Goal: Information Seeking & Learning: Understand process/instructions

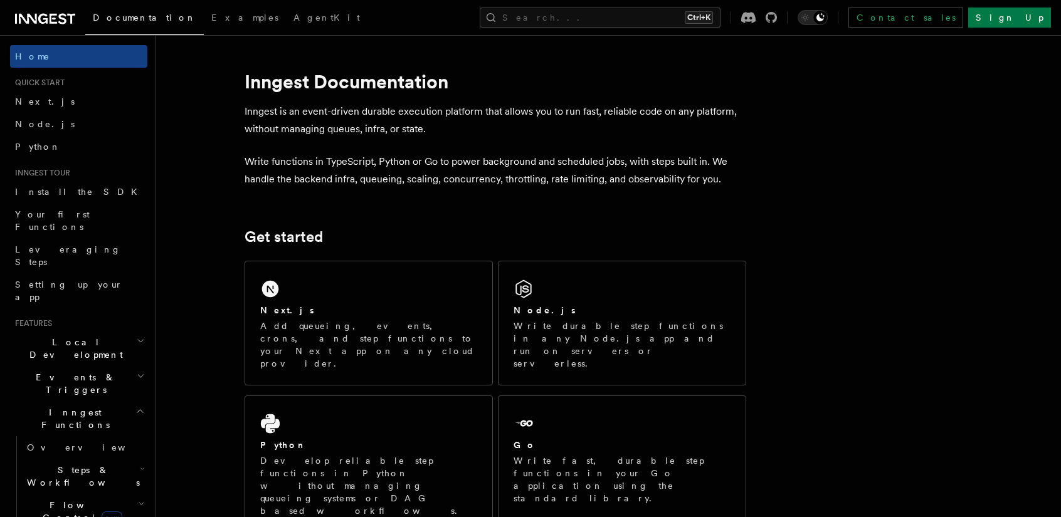
click at [135, 331] on h2 "Local Development" at bounding box center [78, 348] width 137 height 35
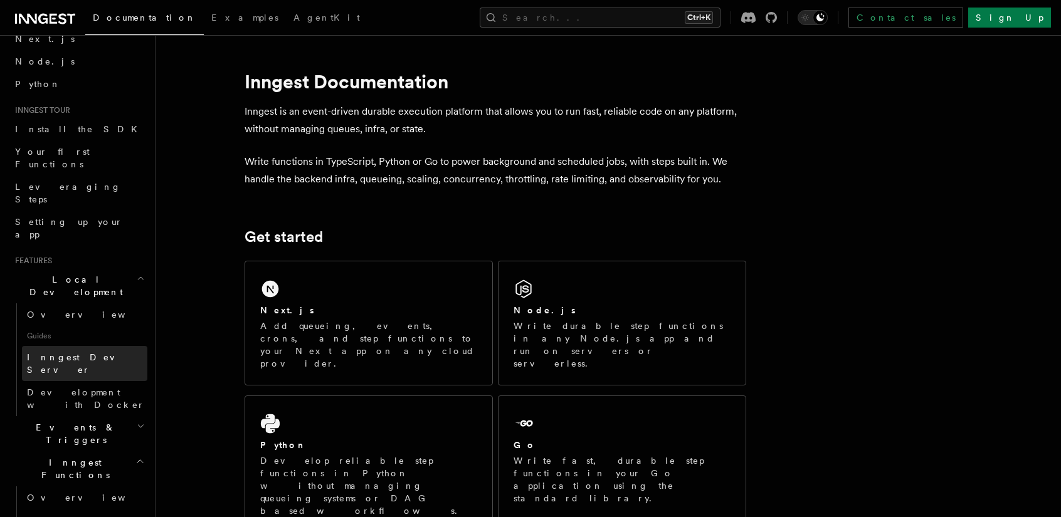
click at [83, 352] on span "Inngest Dev Server" at bounding box center [80, 363] width 107 height 23
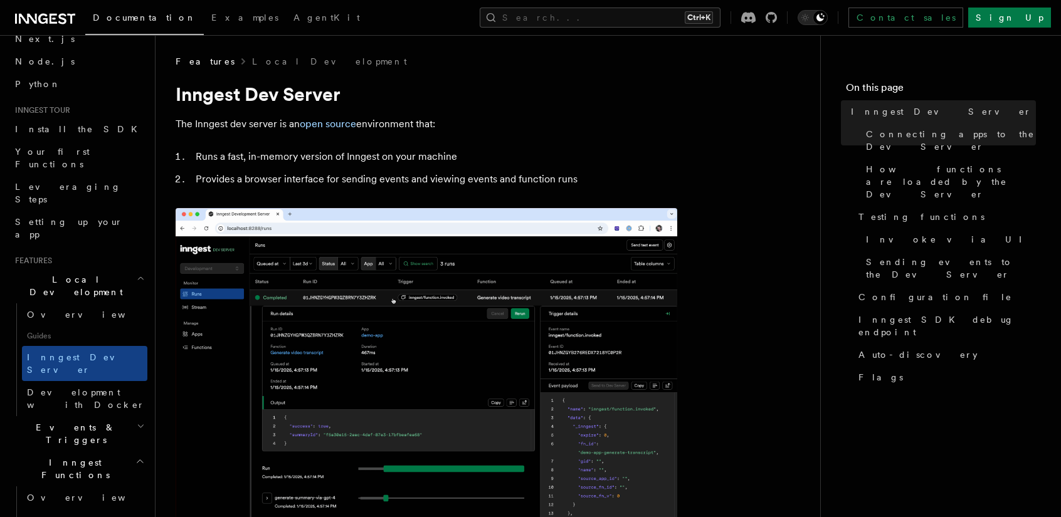
click at [137, 273] on icon "button" at bounding box center [141, 278] width 8 height 10
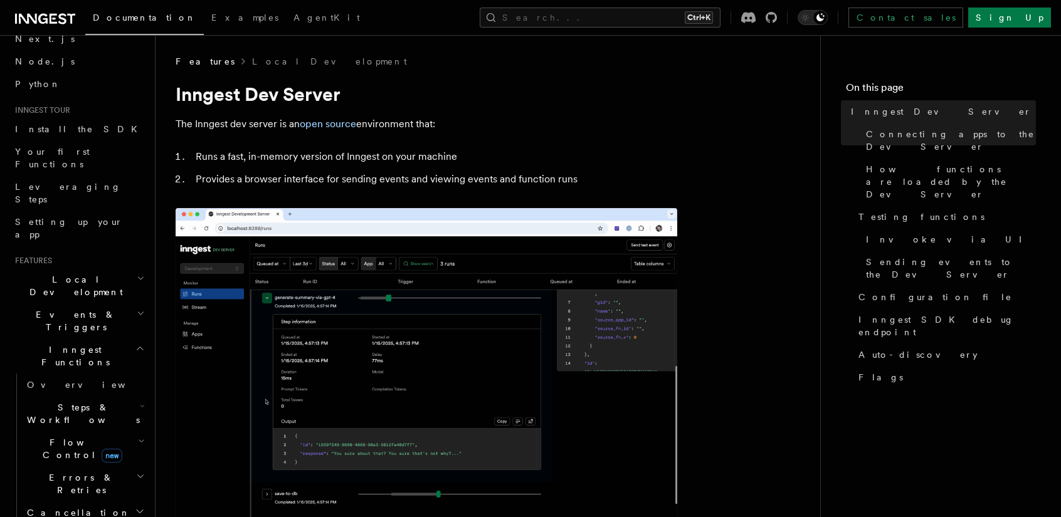
click at [137, 308] on icon "button" at bounding box center [141, 313] width 8 height 10
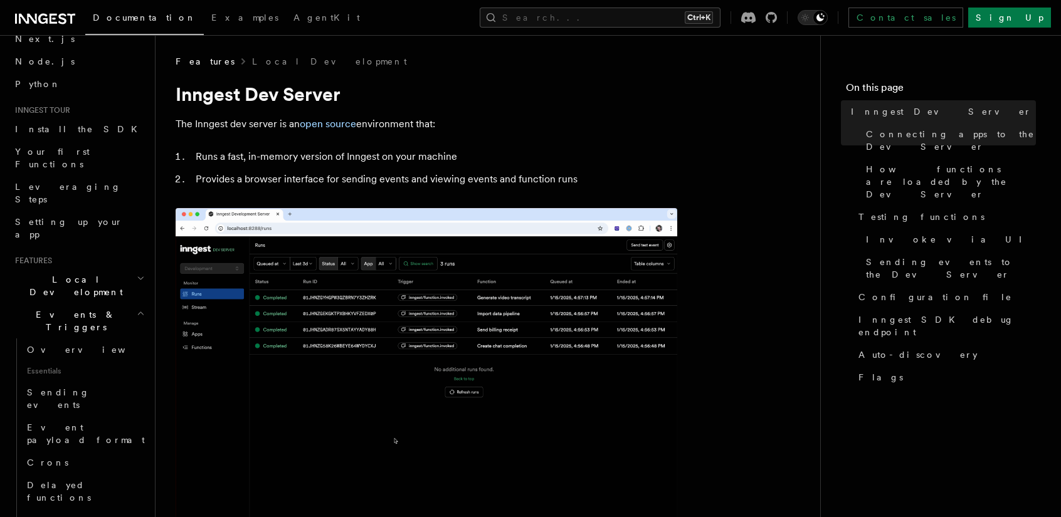
click at [137, 308] on icon "button" at bounding box center [141, 313] width 8 height 10
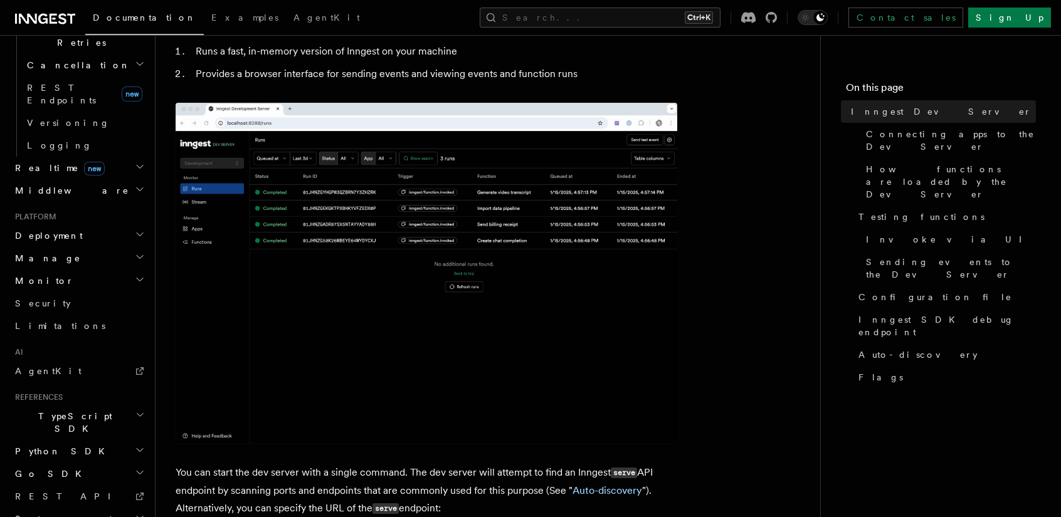
scroll to position [188, 0]
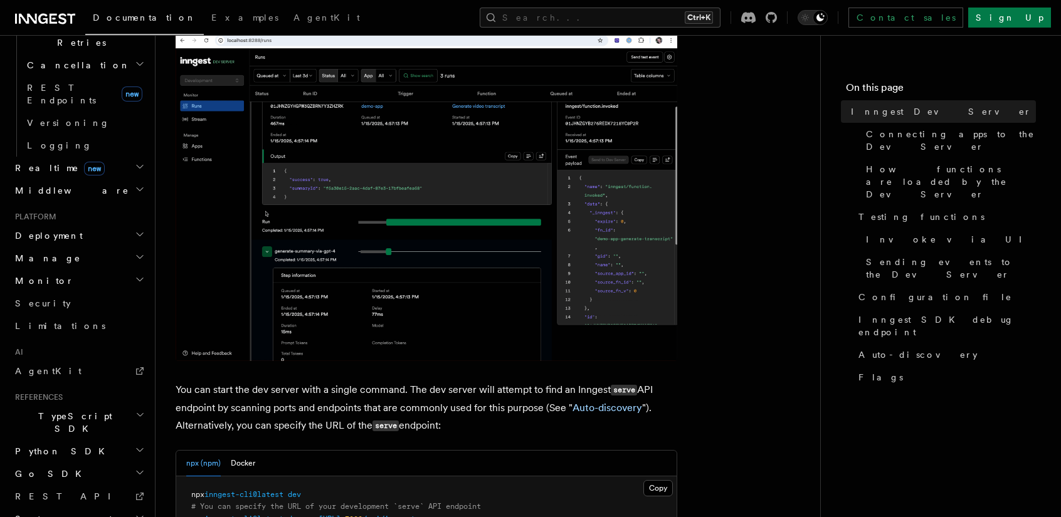
click at [135, 229] on icon "button" at bounding box center [140, 234] width 10 height 10
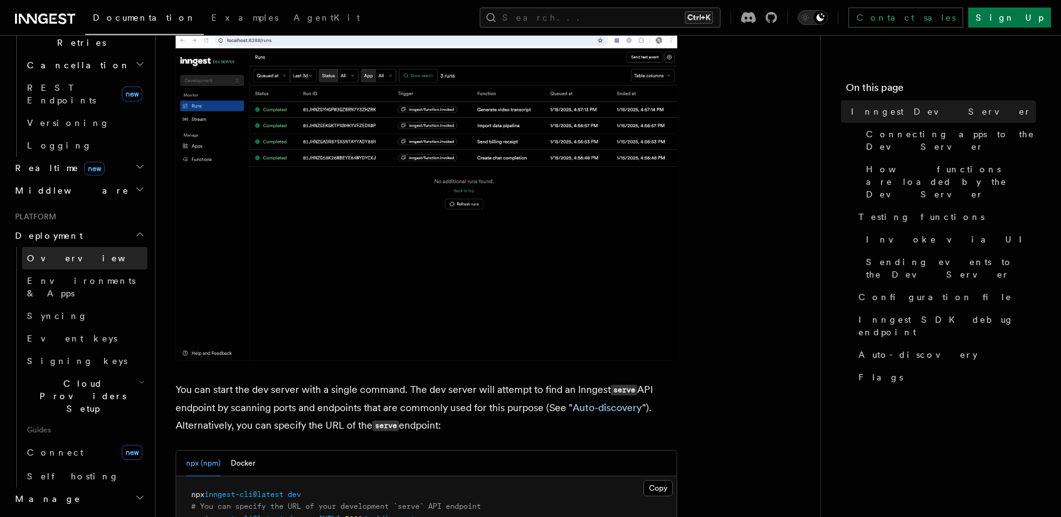
click at [69, 247] on link "Overview" at bounding box center [84, 258] width 125 height 23
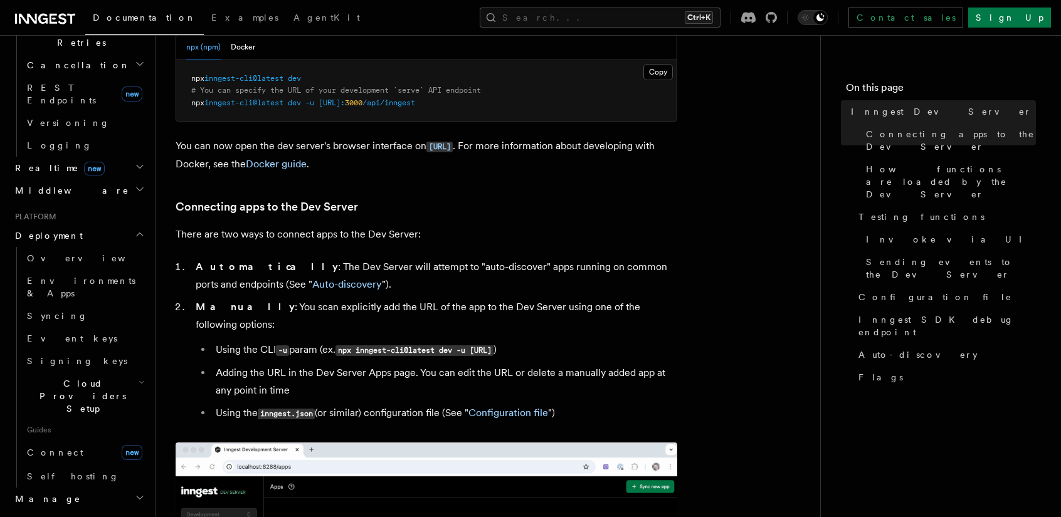
scroll to position [627, 0]
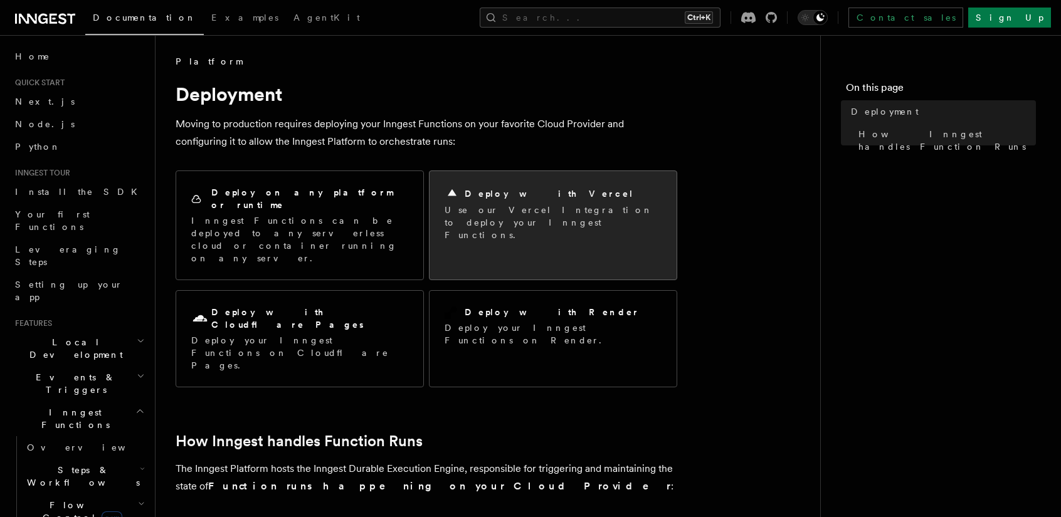
click at [502, 189] on h2 "Deploy with Vercel" at bounding box center [549, 193] width 169 height 13
